Goal: Information Seeking & Learning: Check status

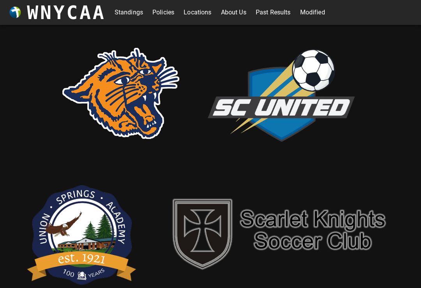
scroll to position [3, 0]
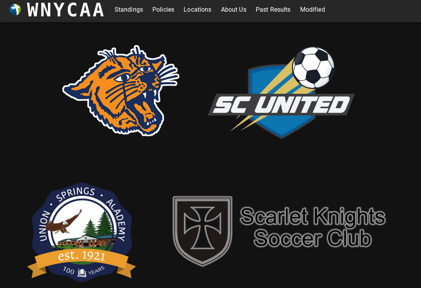
click at [135, 7] on link "Standings" at bounding box center [129, 10] width 28 height 12
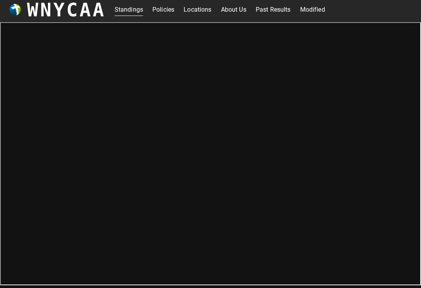
click at [315, 11] on link "Modified" at bounding box center [312, 10] width 25 height 12
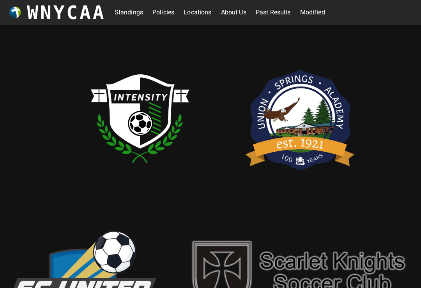
click at [131, 16] on link "Standings" at bounding box center [129, 12] width 28 height 12
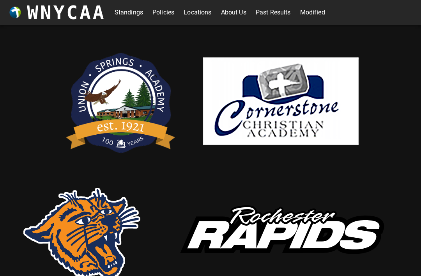
click at [130, 18] on link "Standings" at bounding box center [129, 12] width 28 height 12
